Goal: Task Accomplishment & Management: Complete application form

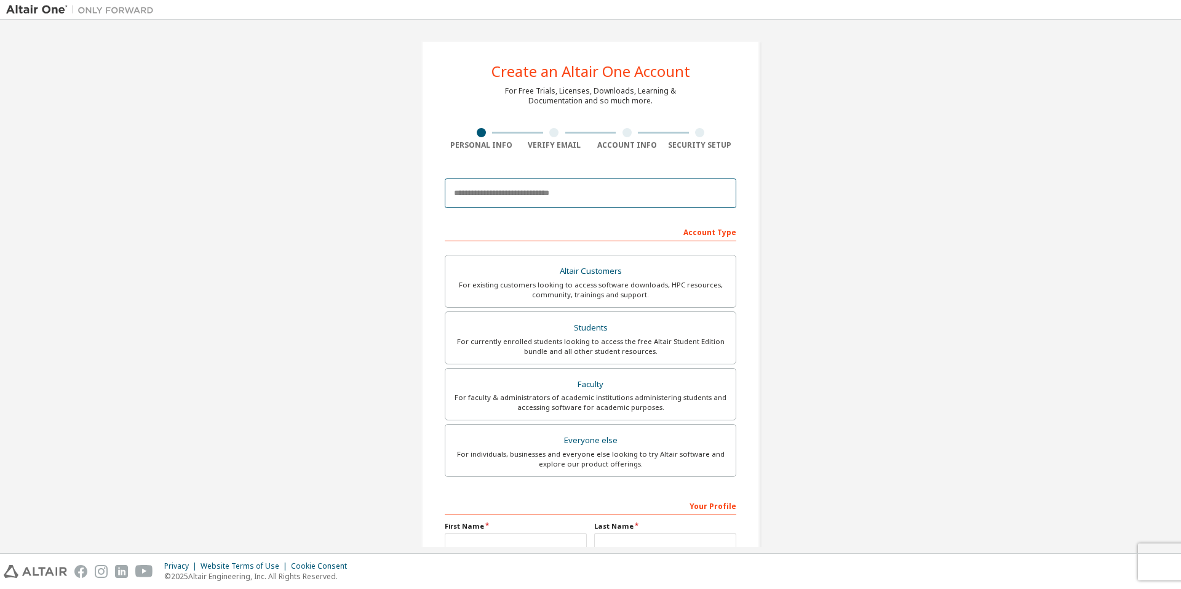
click at [550, 193] on input "email" at bounding box center [591, 193] width 292 height 30
type input "**********"
type input "******"
type input "**********"
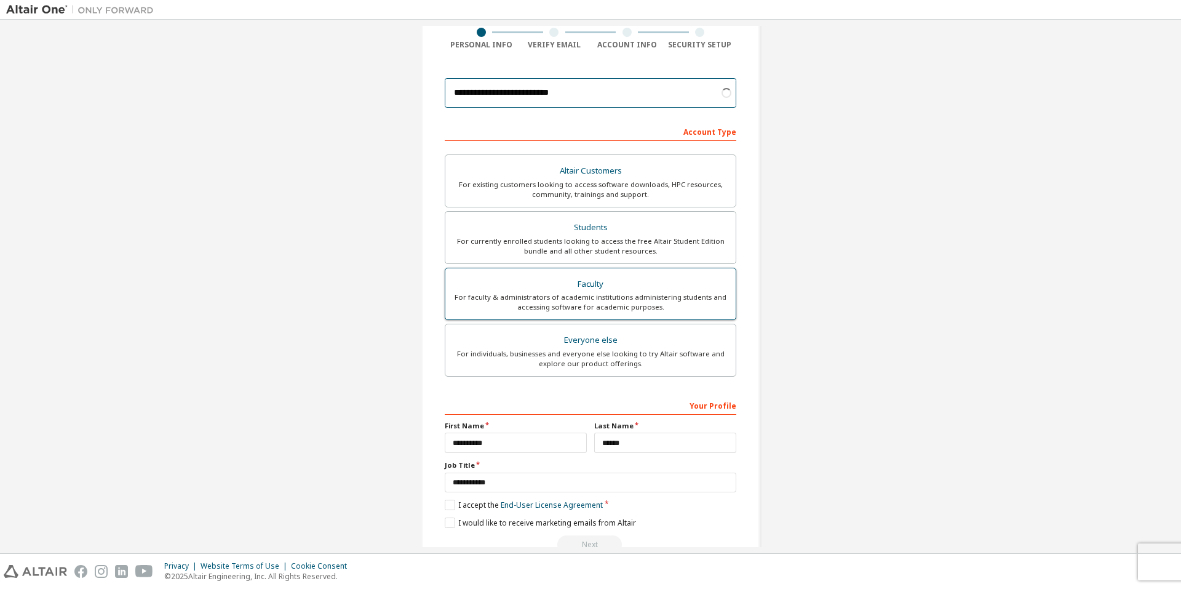
scroll to position [130, 0]
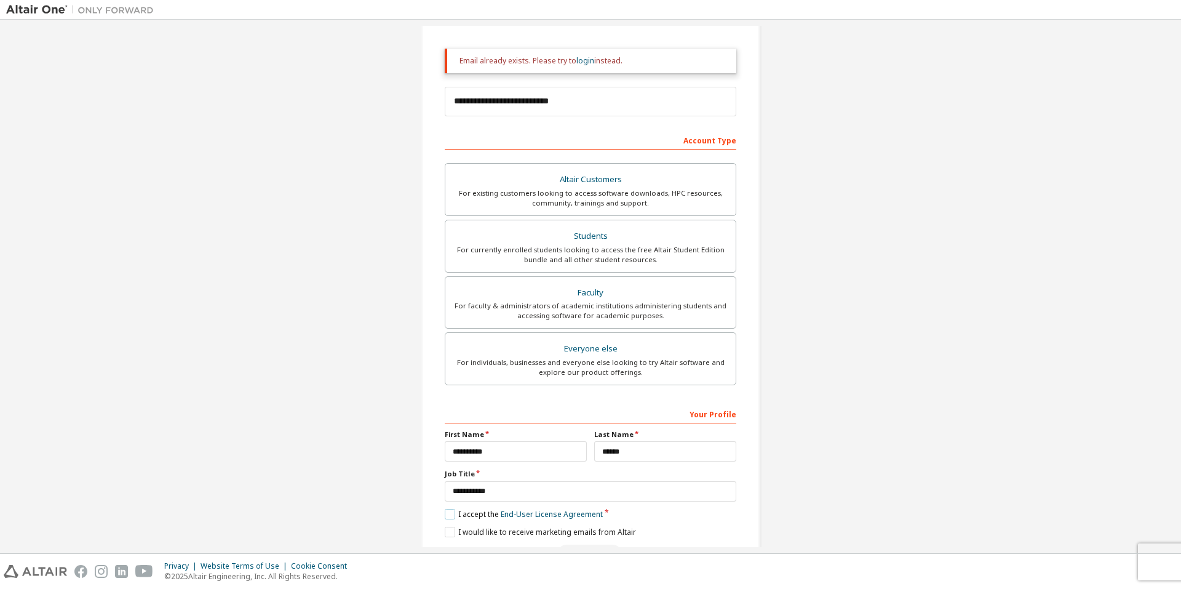
click at [475, 517] on label "I accept the End-User License Agreement" at bounding box center [524, 514] width 158 height 10
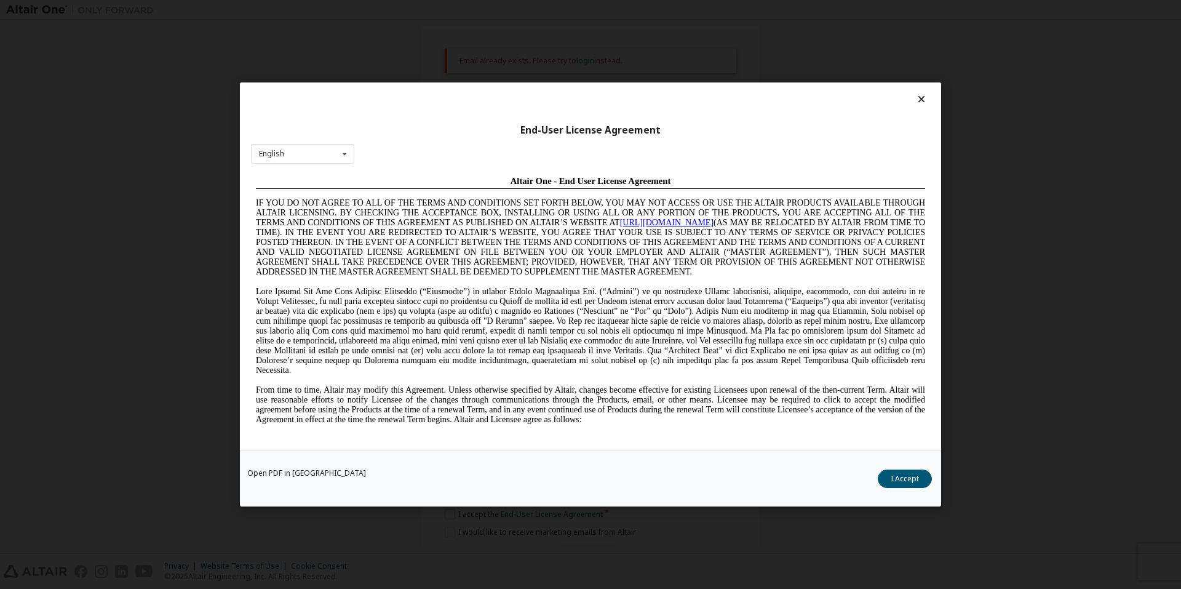
scroll to position [0, 0]
click at [895, 475] on button "I Accept" at bounding box center [905, 478] width 54 height 18
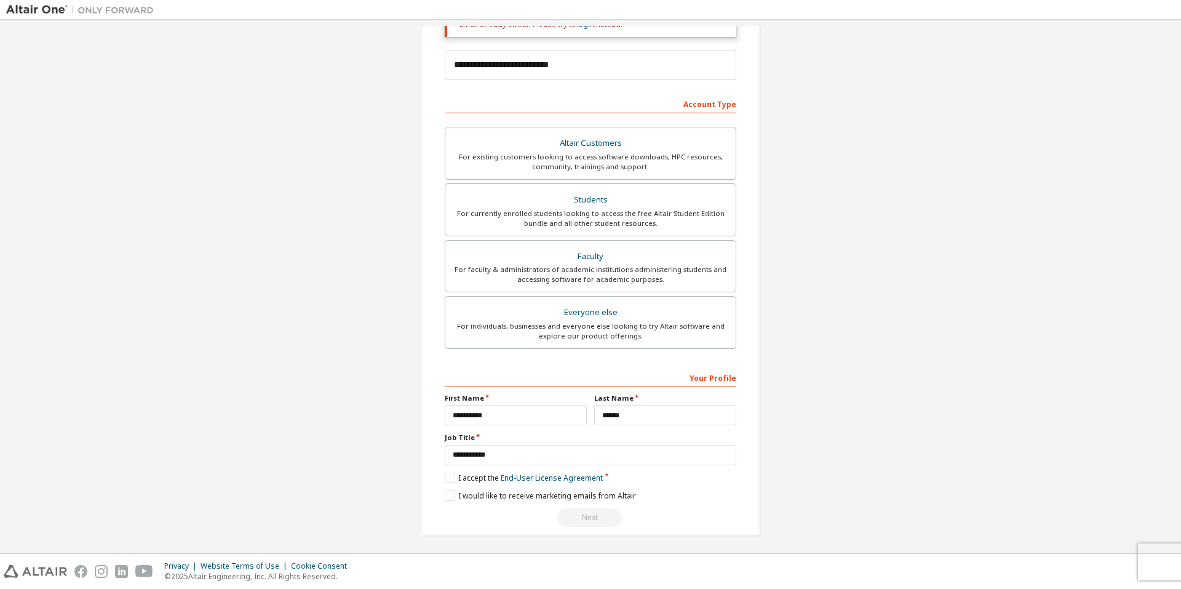
scroll to position [170, 0]
click at [586, 513] on div "Next" at bounding box center [591, 514] width 292 height 18
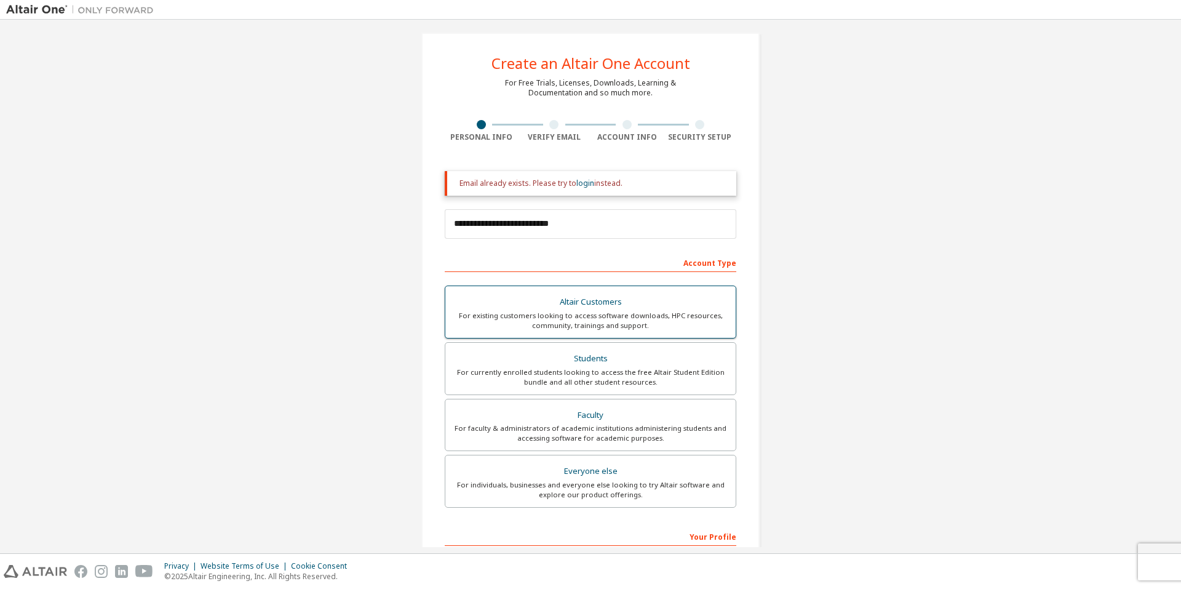
scroll to position [0, 0]
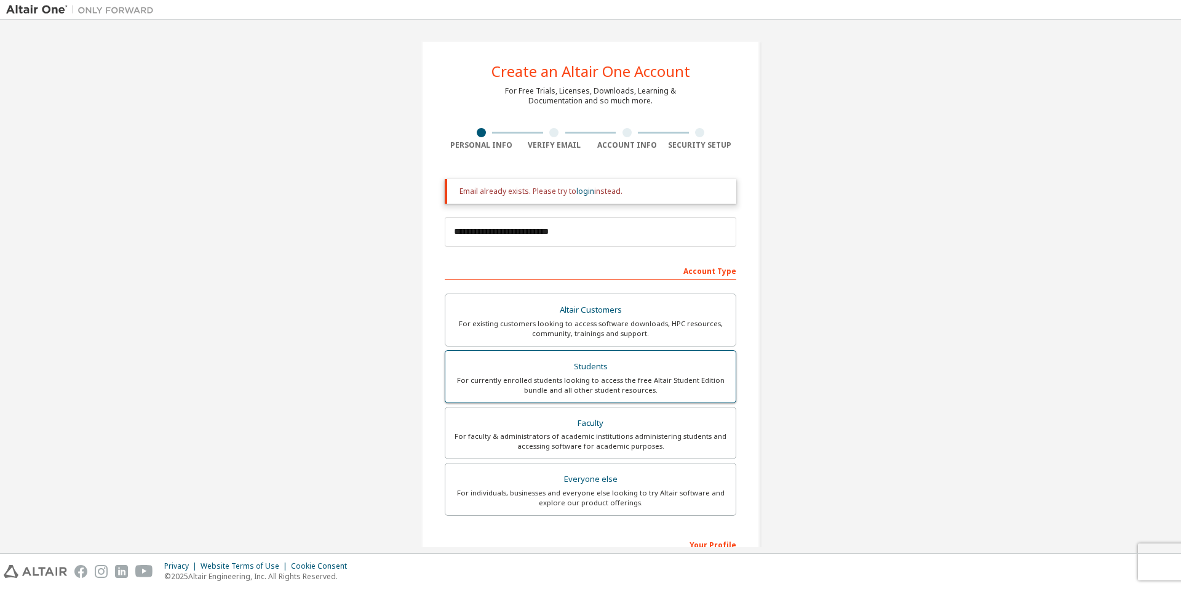
click at [621, 392] on div "For currently enrolled students looking to access the free Altair Student Editi…" at bounding box center [591, 385] width 276 height 20
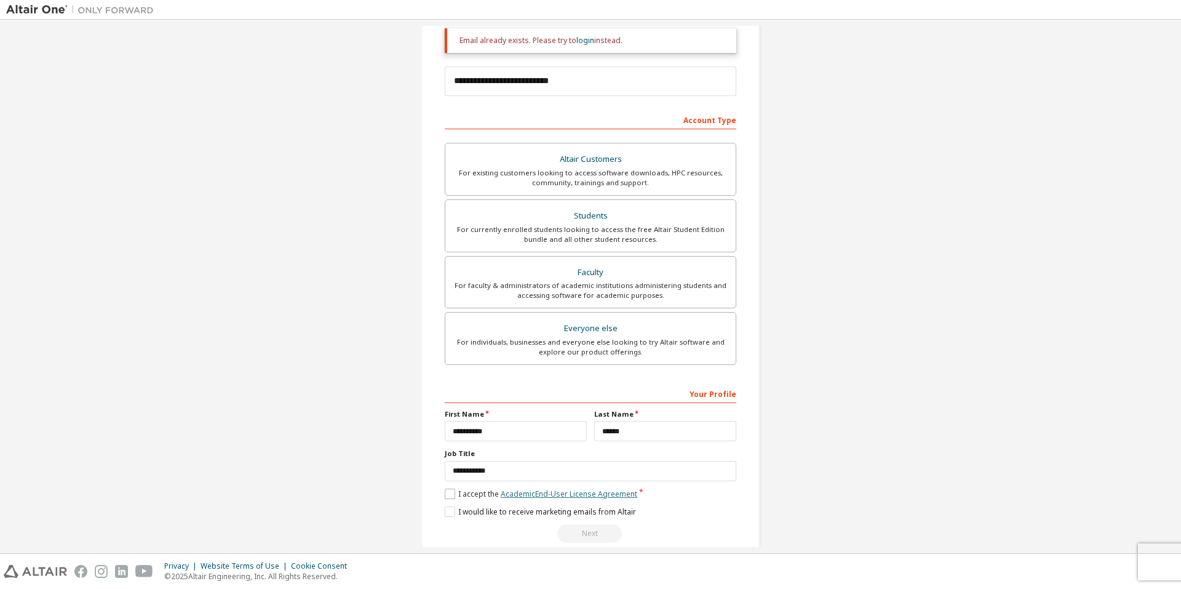
scroll to position [170, 0]
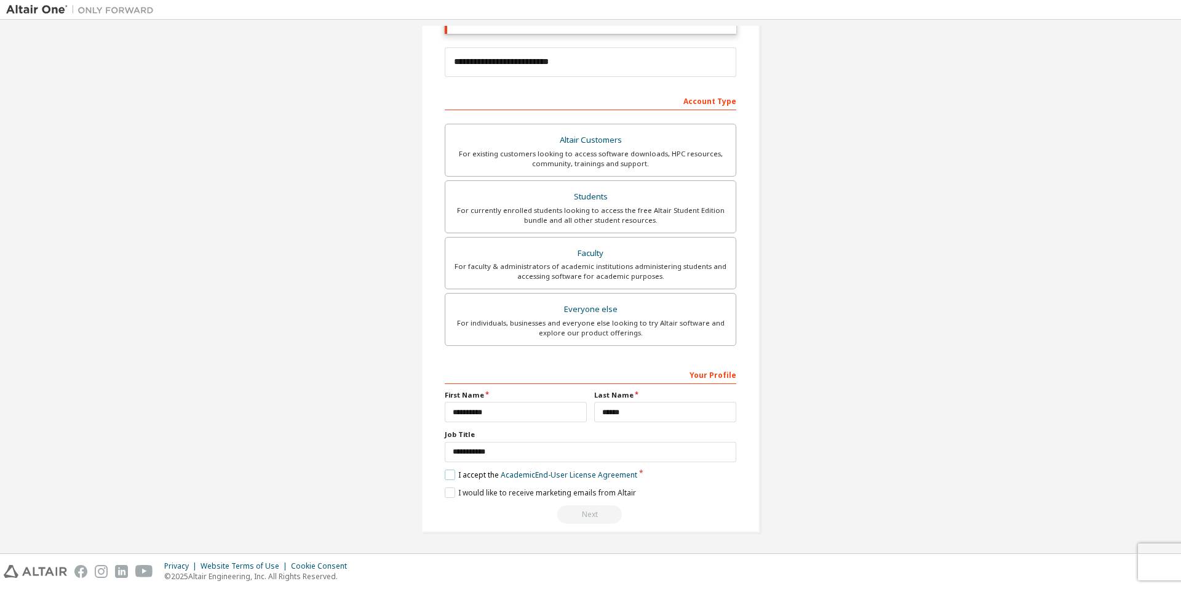
click at [475, 476] on label "I accept the Academic End-User License Agreement" at bounding box center [541, 474] width 192 height 10
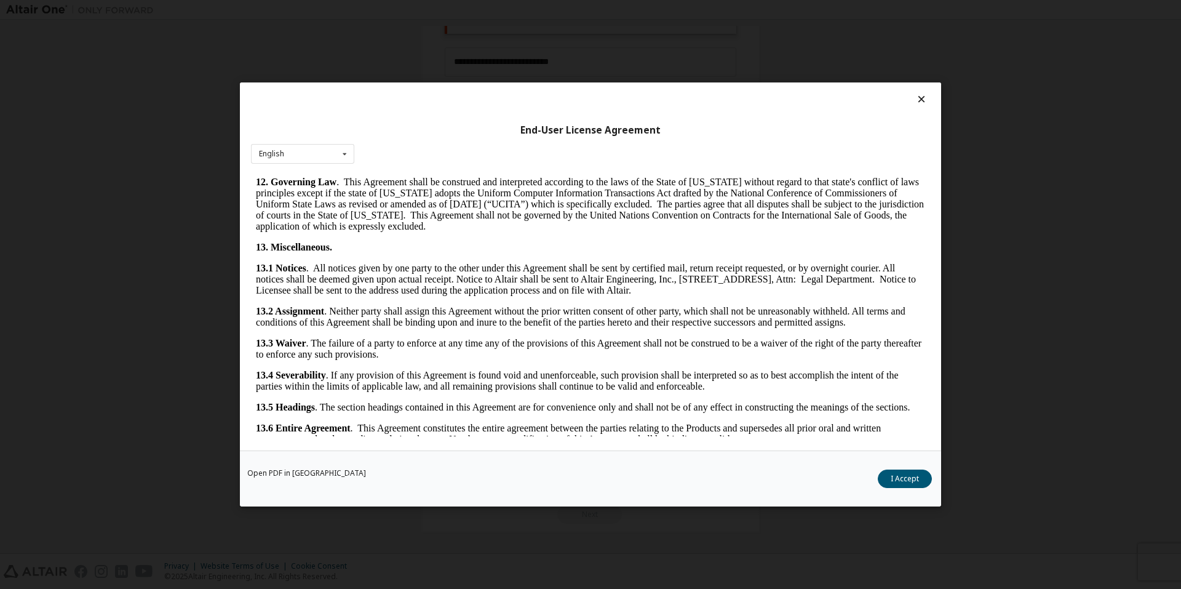
scroll to position [1842, 0]
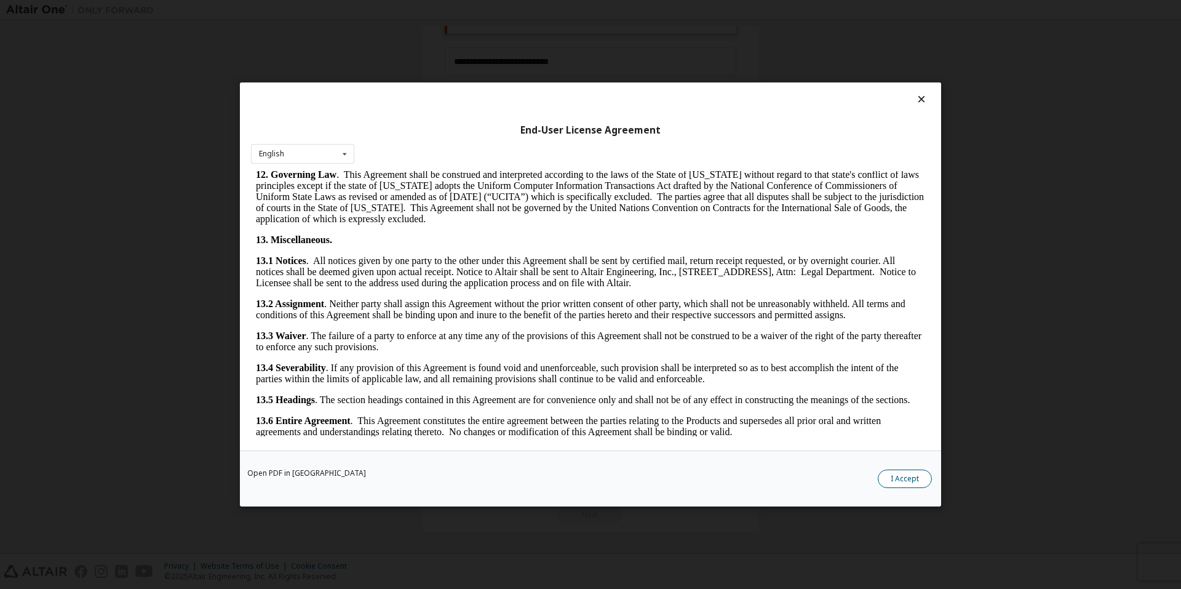
click at [893, 475] on button "I Accept" at bounding box center [905, 478] width 54 height 18
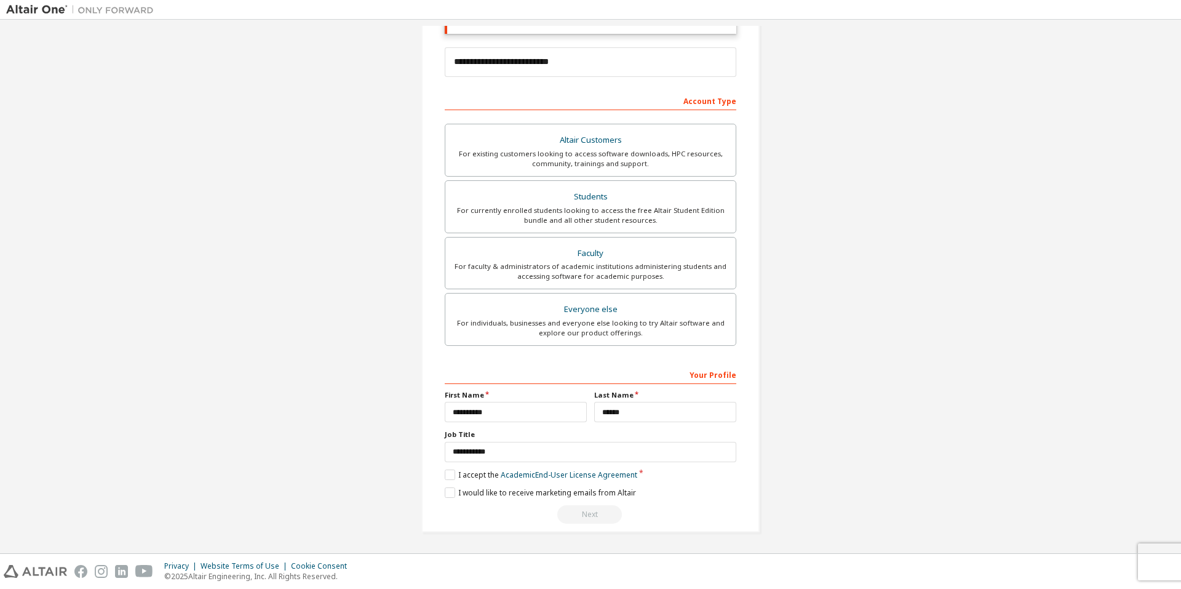
click at [584, 508] on div "Next" at bounding box center [591, 514] width 292 height 18
click at [585, 510] on div "Next" at bounding box center [591, 514] width 292 height 18
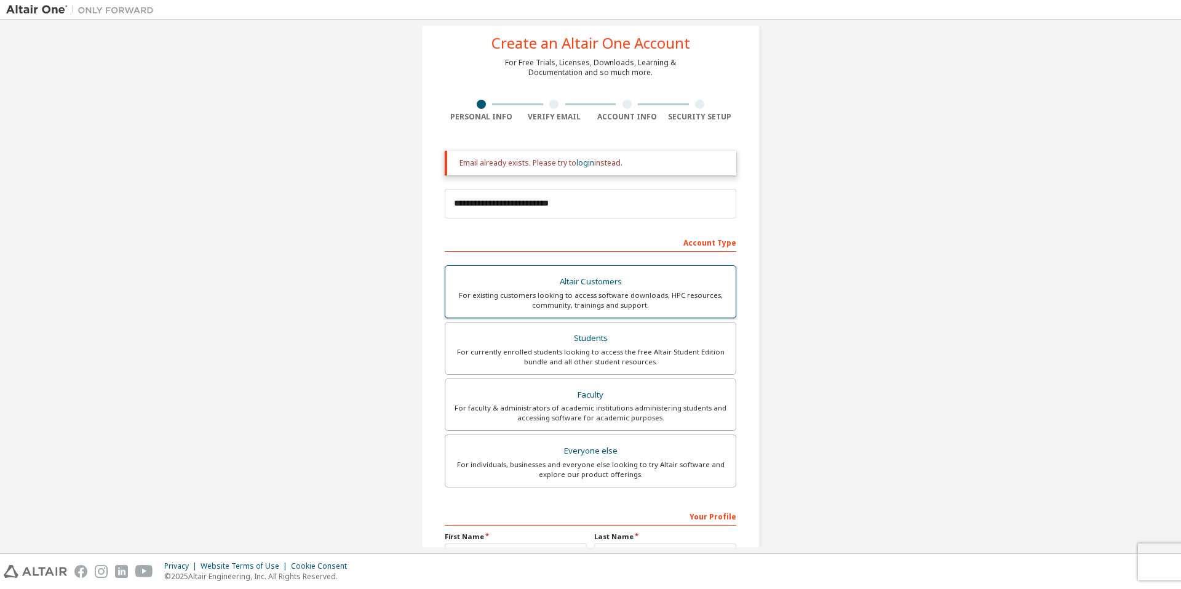
scroll to position [0, 0]
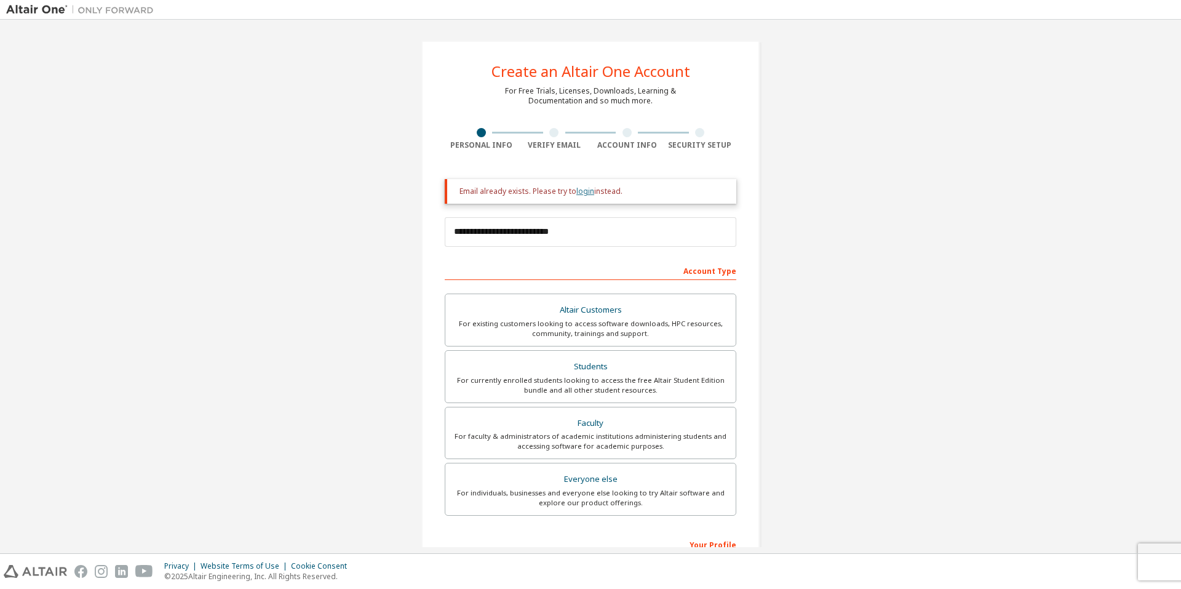
click at [584, 191] on link "login" at bounding box center [585, 191] width 18 height 10
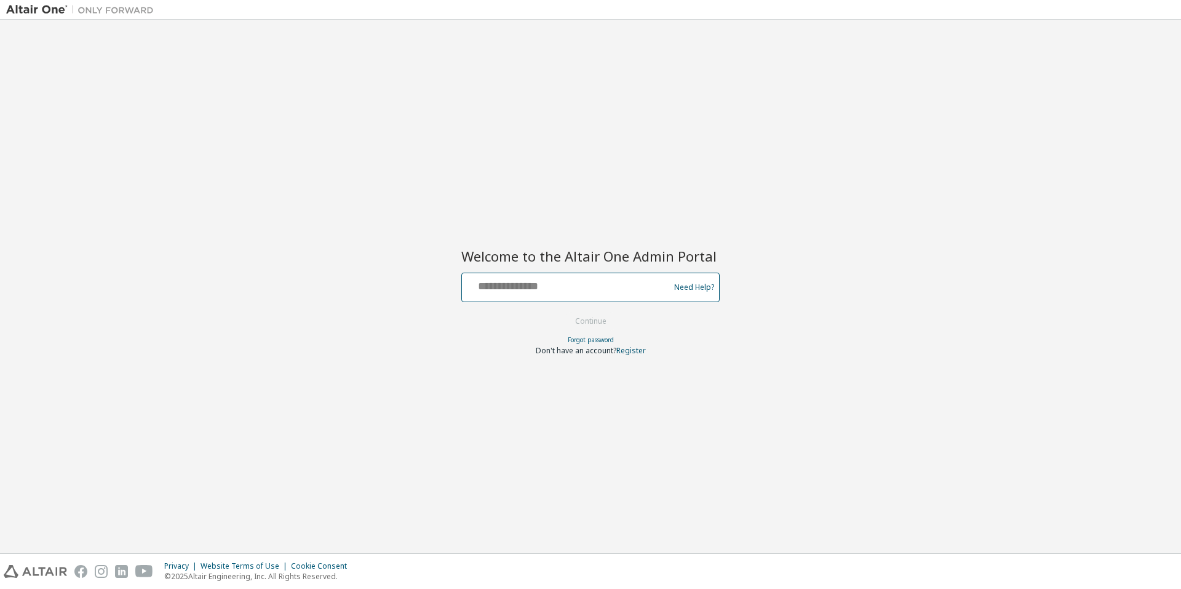
click at [556, 291] on input "text" at bounding box center [567, 285] width 201 height 18
type input "**********"
click at [594, 319] on button "Continue" at bounding box center [590, 321] width 57 height 18
click at [639, 291] on input "**********" at bounding box center [567, 285] width 201 height 18
click at [584, 271] on div at bounding box center [590, 271] width 258 height 1
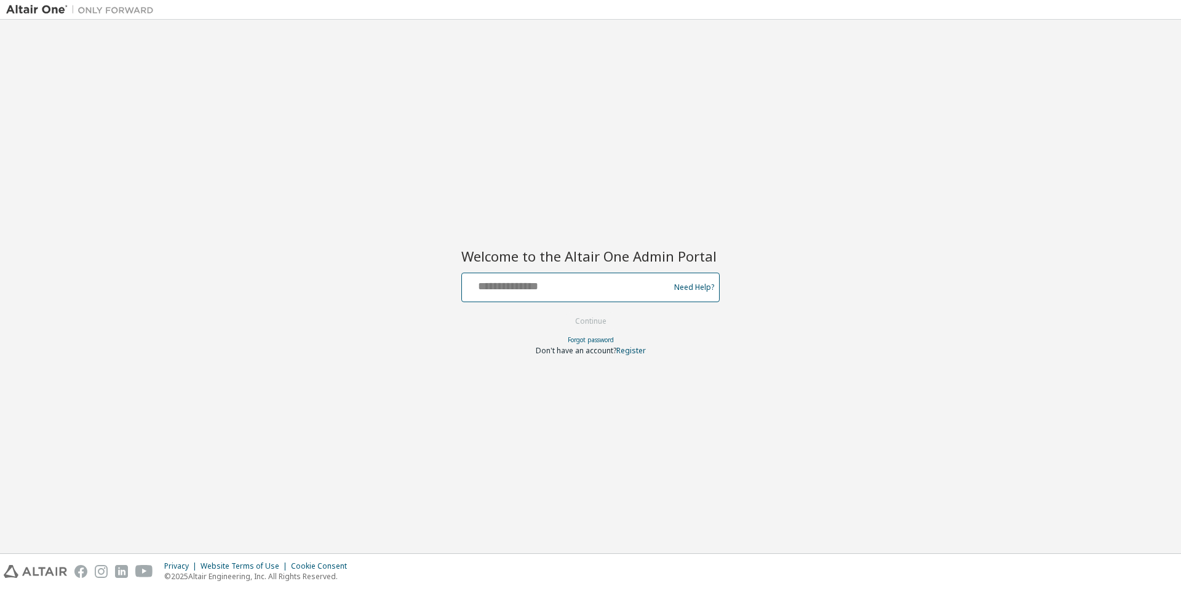
click at [557, 282] on input "text" at bounding box center [567, 285] width 201 height 18
type input "**********"
click at [590, 320] on button "Continue" at bounding box center [590, 321] width 57 height 18
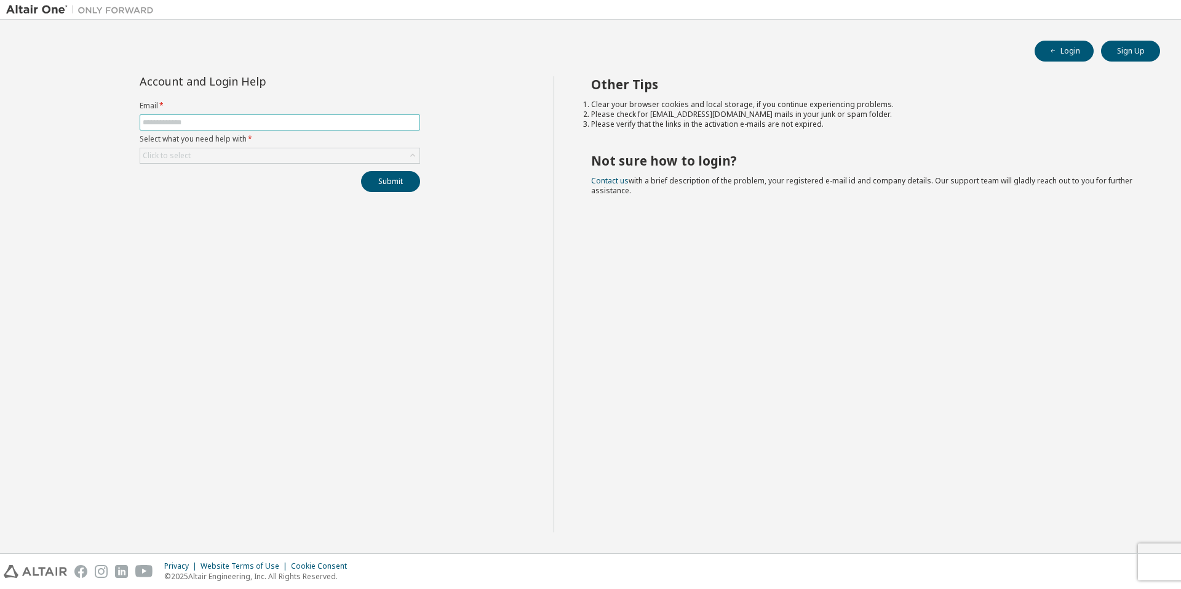
click at [226, 124] on input "text" at bounding box center [280, 122] width 274 height 10
type input "**********"
click at [239, 155] on div "Click to select" at bounding box center [279, 155] width 279 height 15
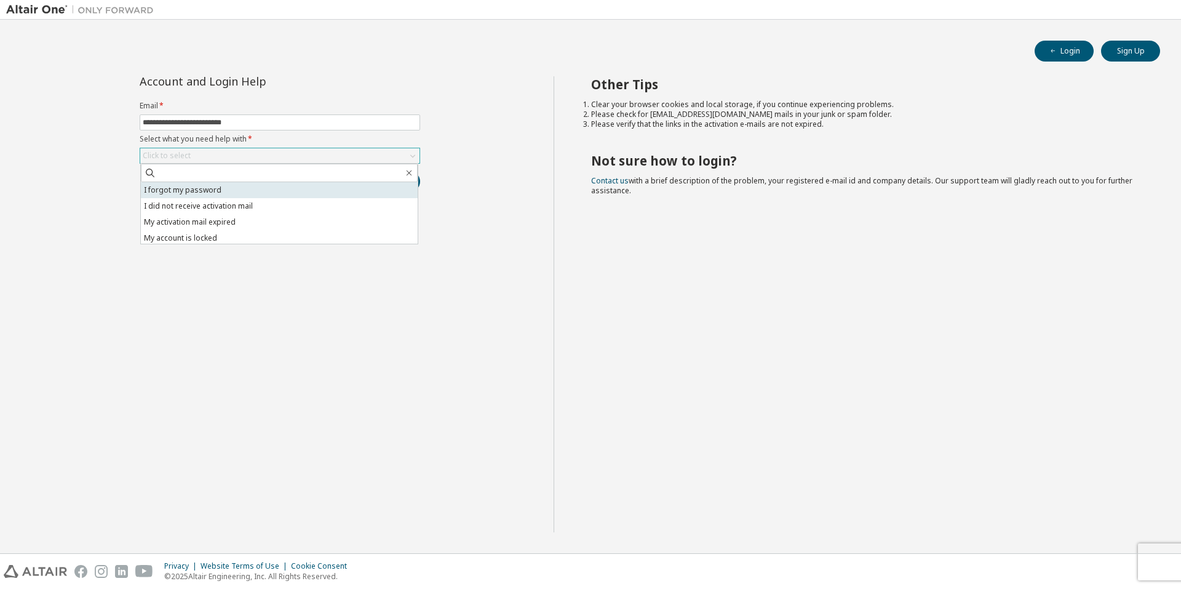
click at [234, 192] on li "I forgot my password" at bounding box center [279, 190] width 277 height 16
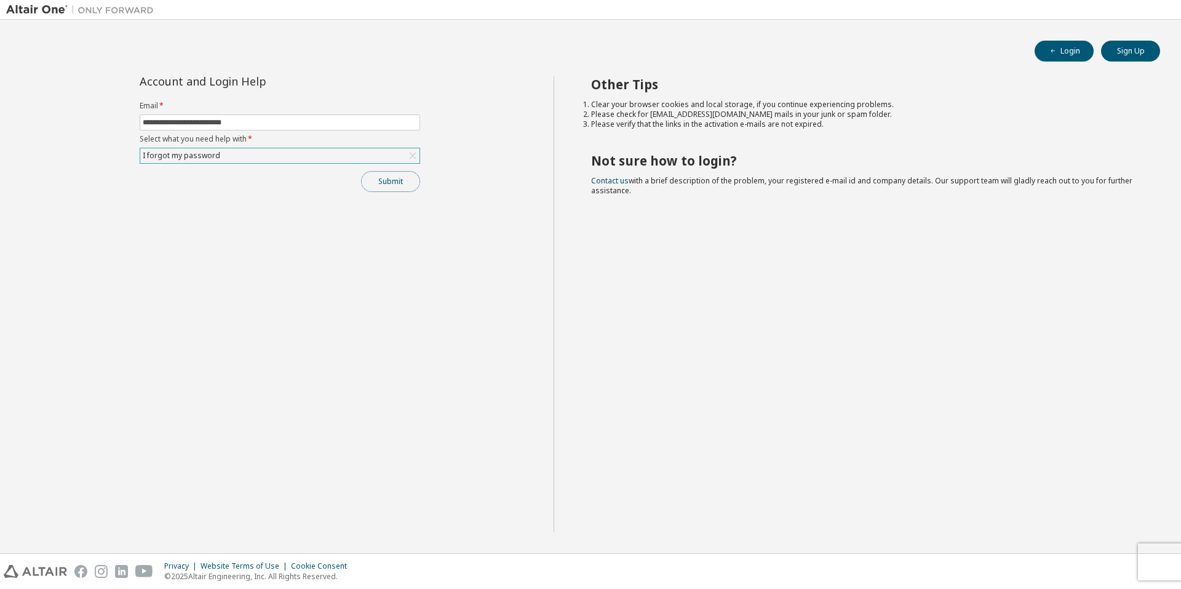
click at [383, 182] on button "Submit" at bounding box center [390, 181] width 59 height 21
click at [392, 183] on button "Submit" at bounding box center [390, 181] width 59 height 21
click at [408, 158] on icon at bounding box center [413, 155] width 12 height 12
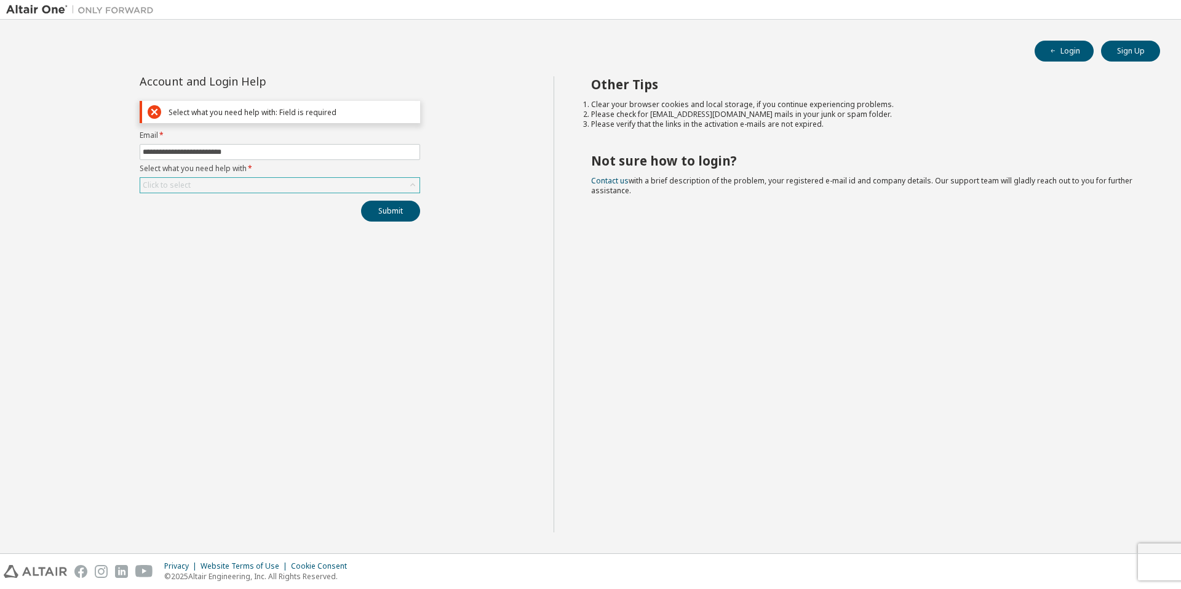
click at [351, 183] on div "Click to select" at bounding box center [279, 185] width 279 height 15
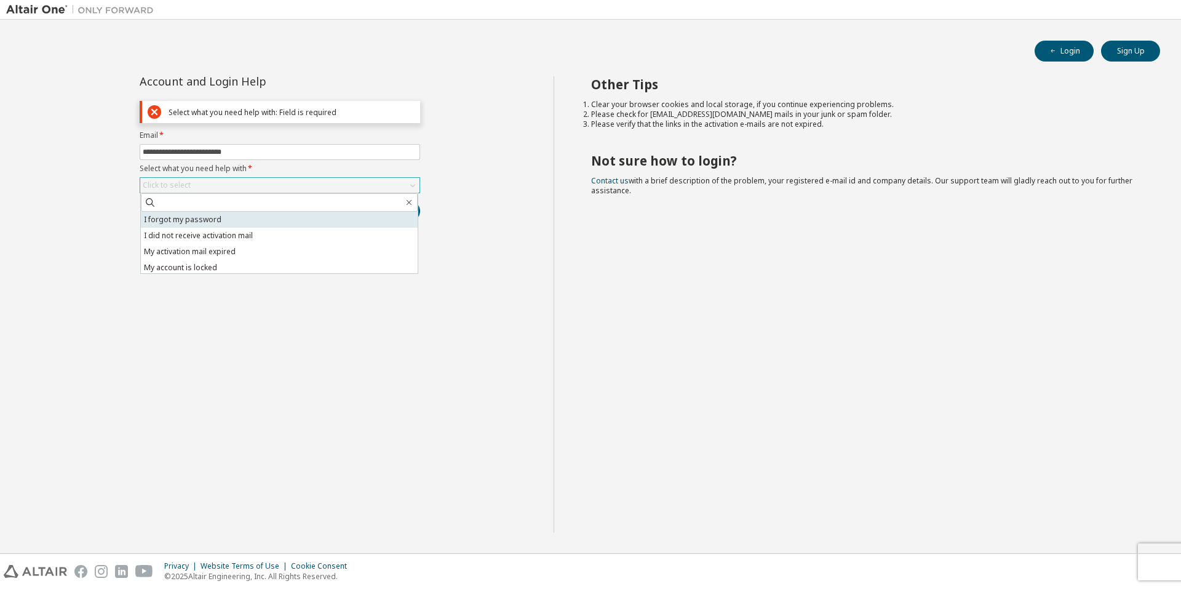
click at [263, 221] on li "I forgot my password" at bounding box center [279, 220] width 277 height 16
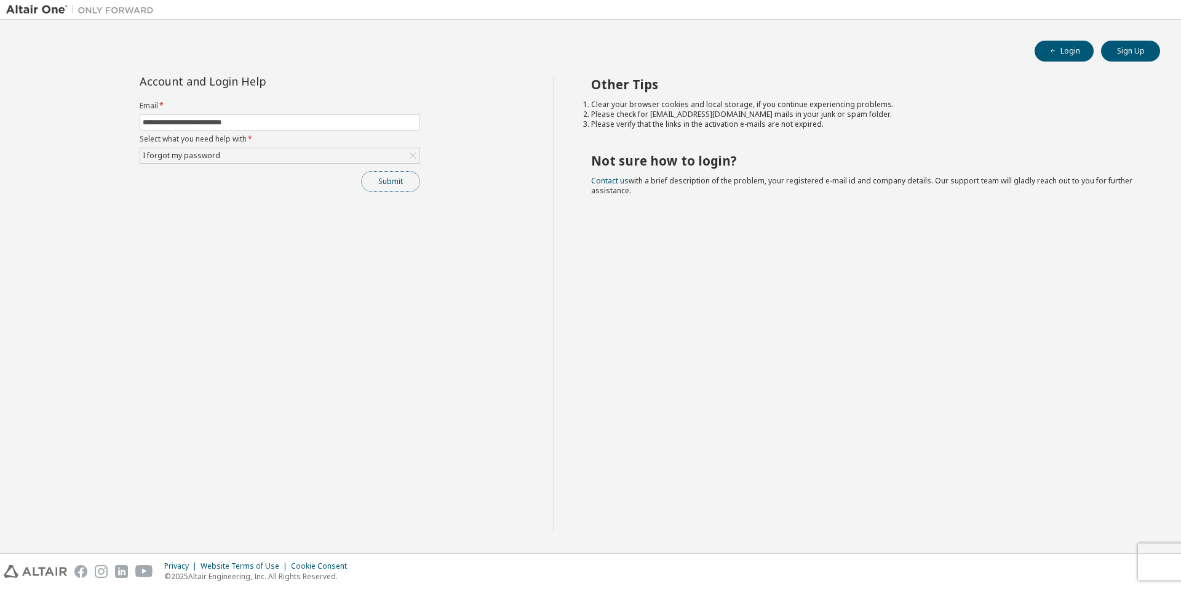
click at [394, 177] on button "Submit" at bounding box center [390, 181] width 59 height 21
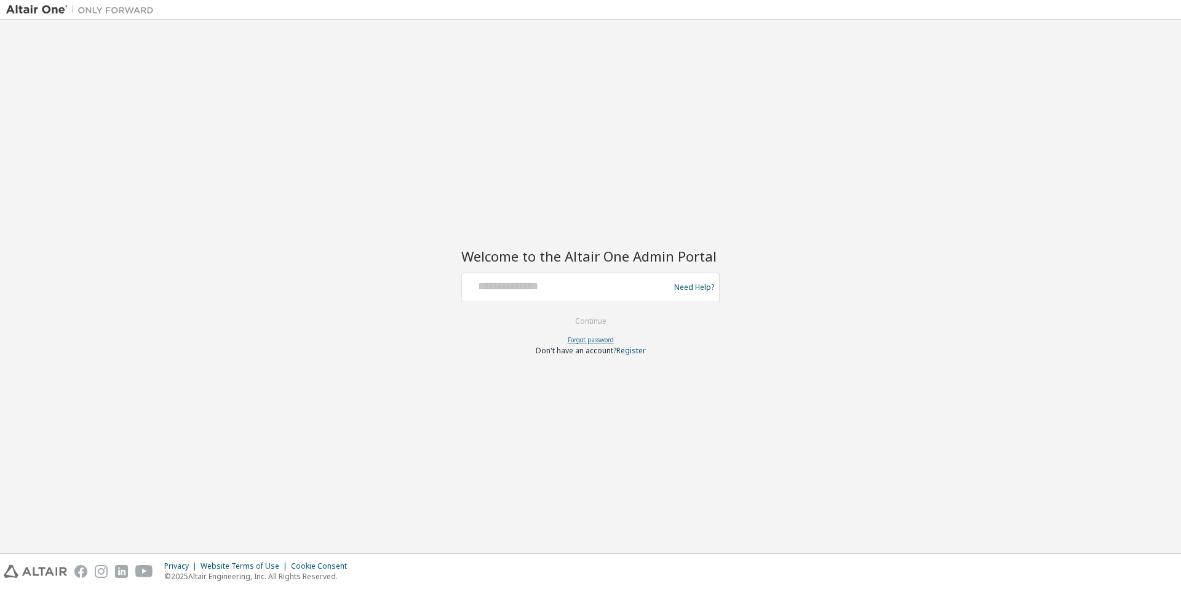
click at [578, 336] on link "Forgot password" at bounding box center [591, 339] width 46 height 9
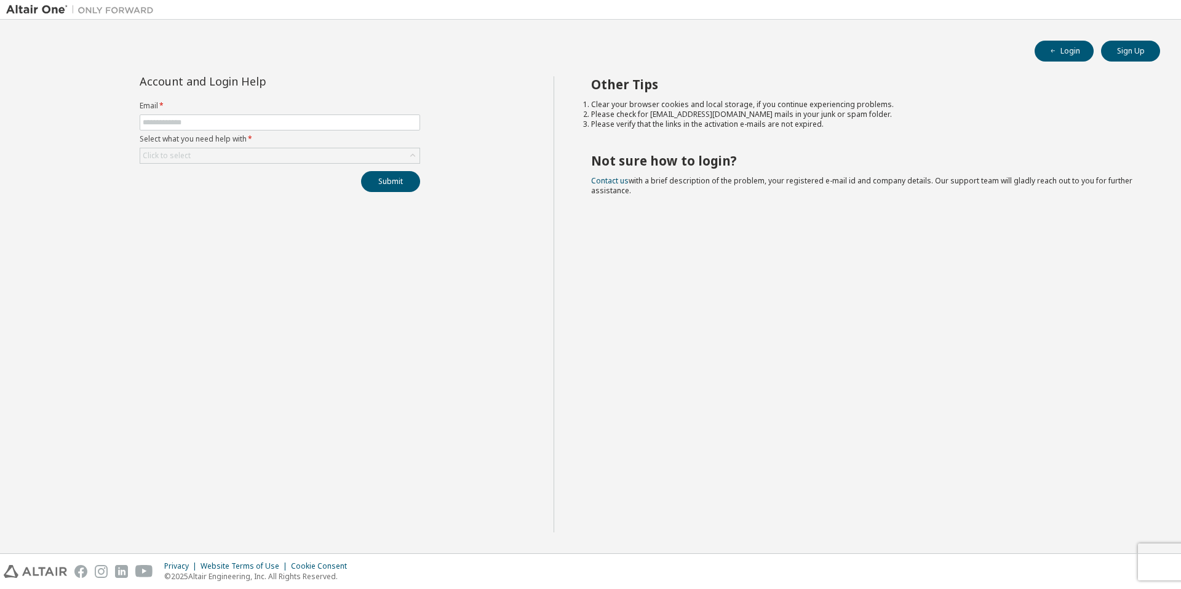
click at [330, 132] on form "Email * Select what you need help with * Click to select" at bounding box center [280, 132] width 280 height 63
click at [326, 152] on div "Click to select" at bounding box center [279, 155] width 279 height 15
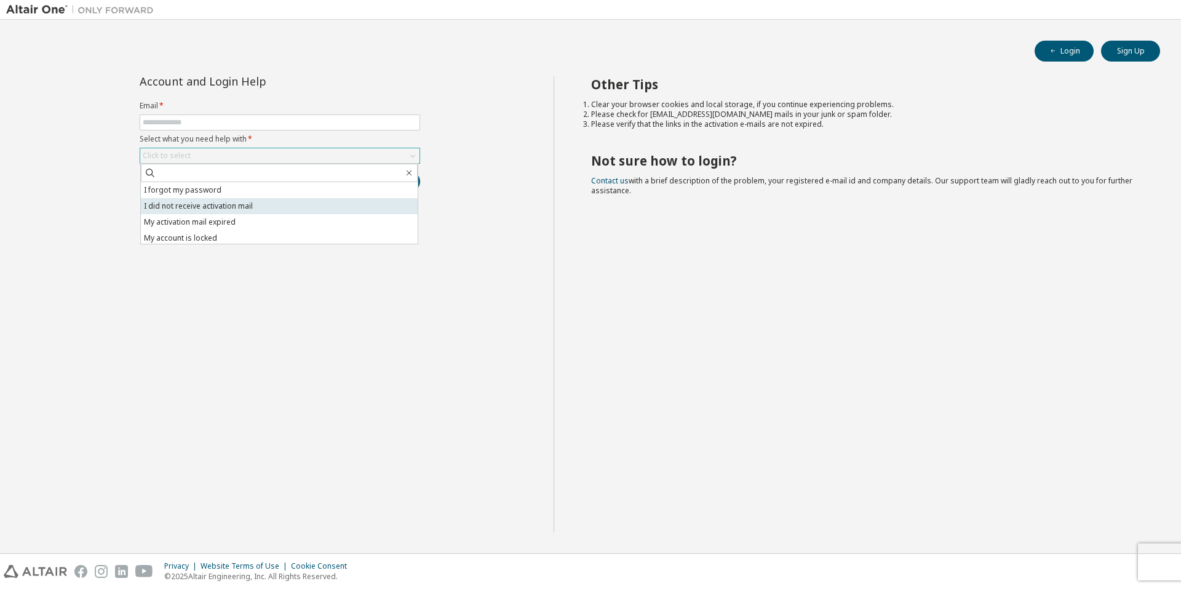
click at [301, 208] on li "I did not receive activation mail" at bounding box center [279, 206] width 277 height 16
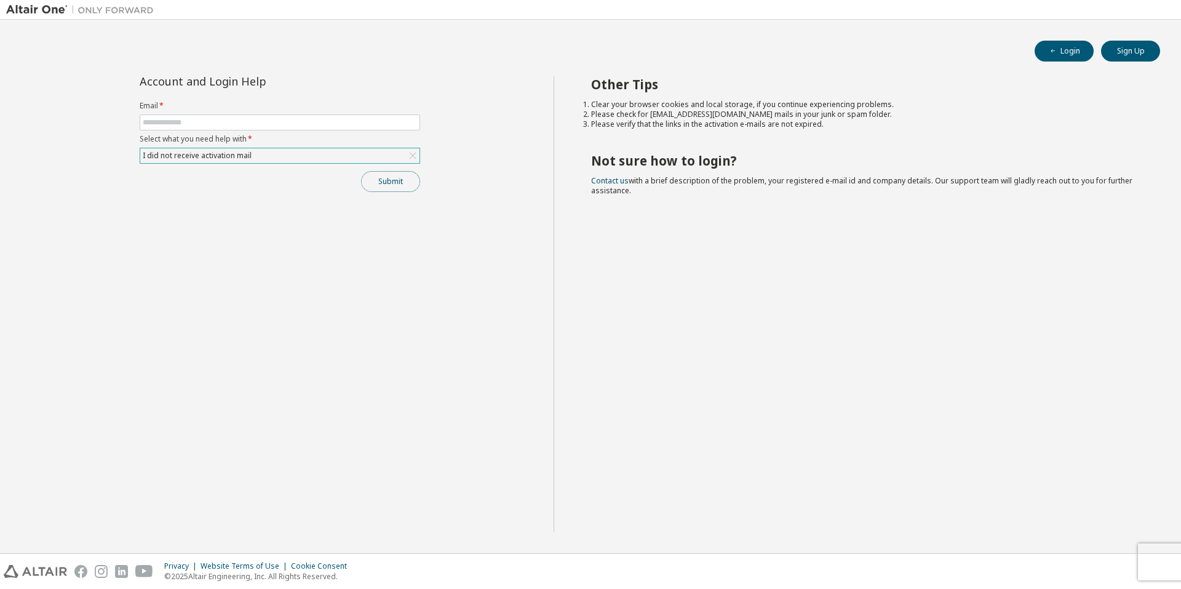
click at [392, 178] on button "Submit" at bounding box center [390, 181] width 59 height 21
click at [298, 110] on label "Email *" at bounding box center [280, 106] width 280 height 10
click at [298, 123] on input "text" at bounding box center [280, 122] width 274 height 10
type input "**********"
click at [370, 181] on button "Submit" at bounding box center [390, 181] width 59 height 21
